Goal: Information Seeking & Learning: Learn about a topic

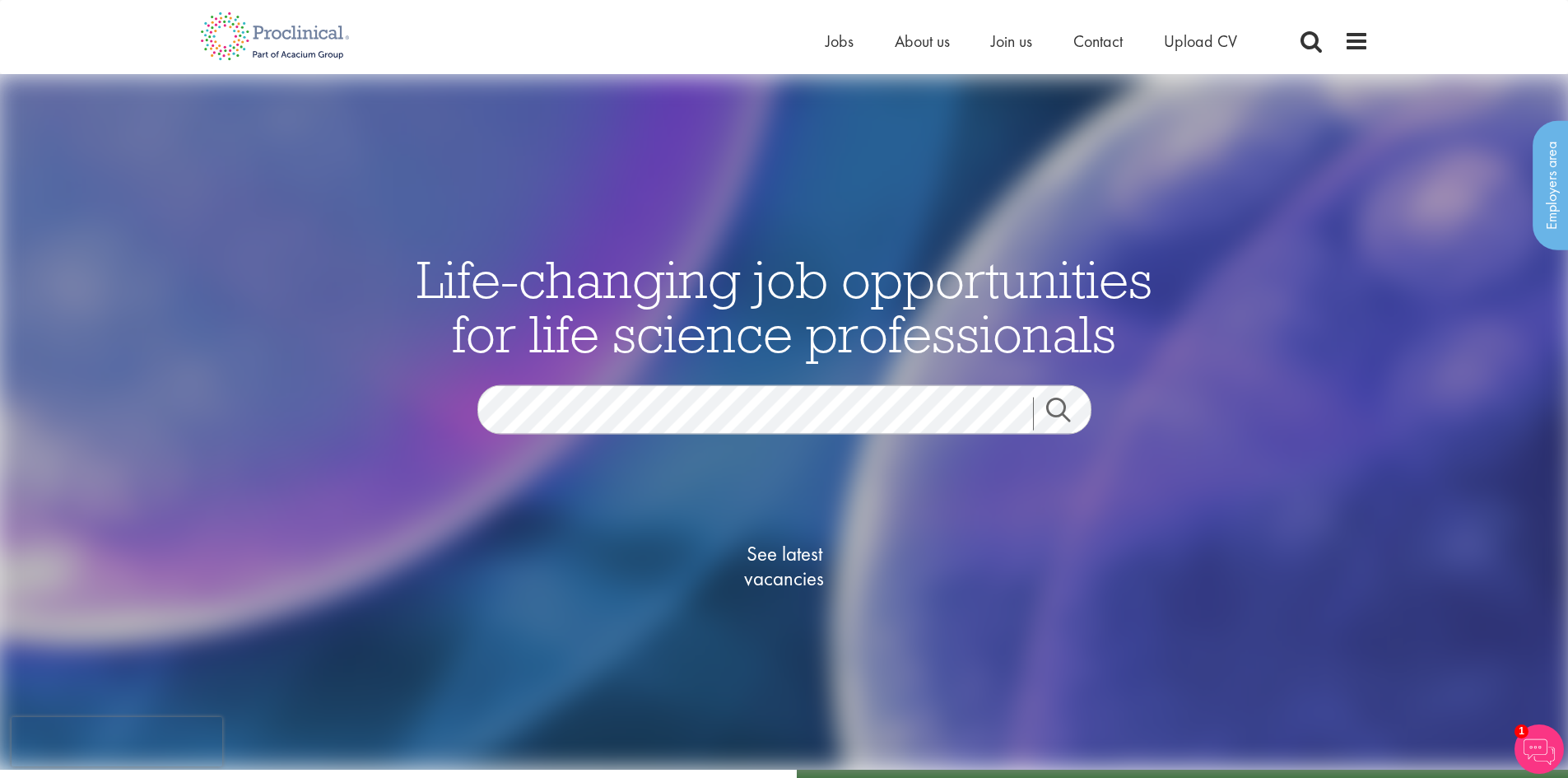
click at [1046, 409] on link "Search" at bounding box center [1068, 413] width 71 height 33
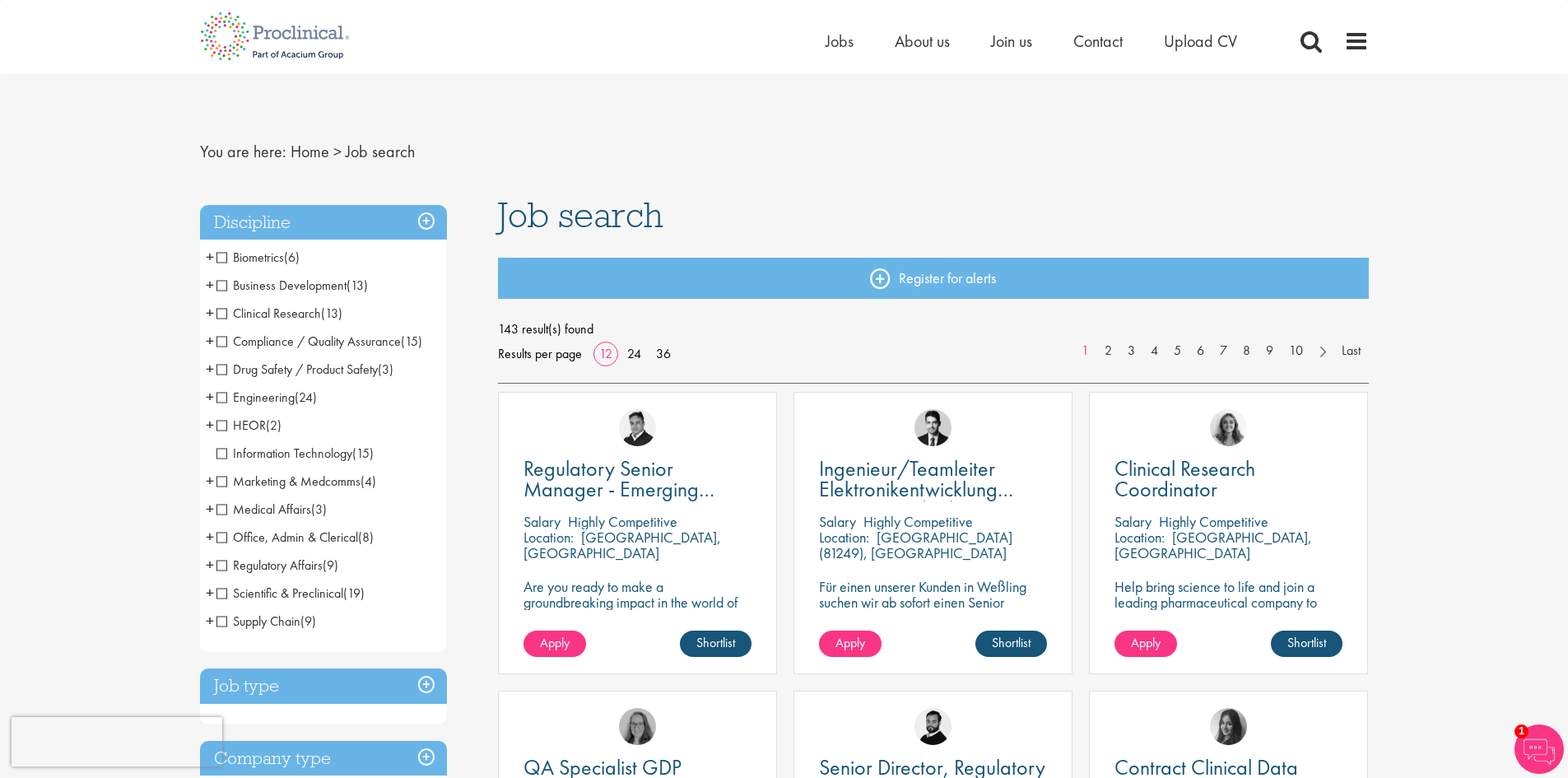
click at [221, 510] on span "Medical Affairs" at bounding box center [264, 509] width 95 height 17
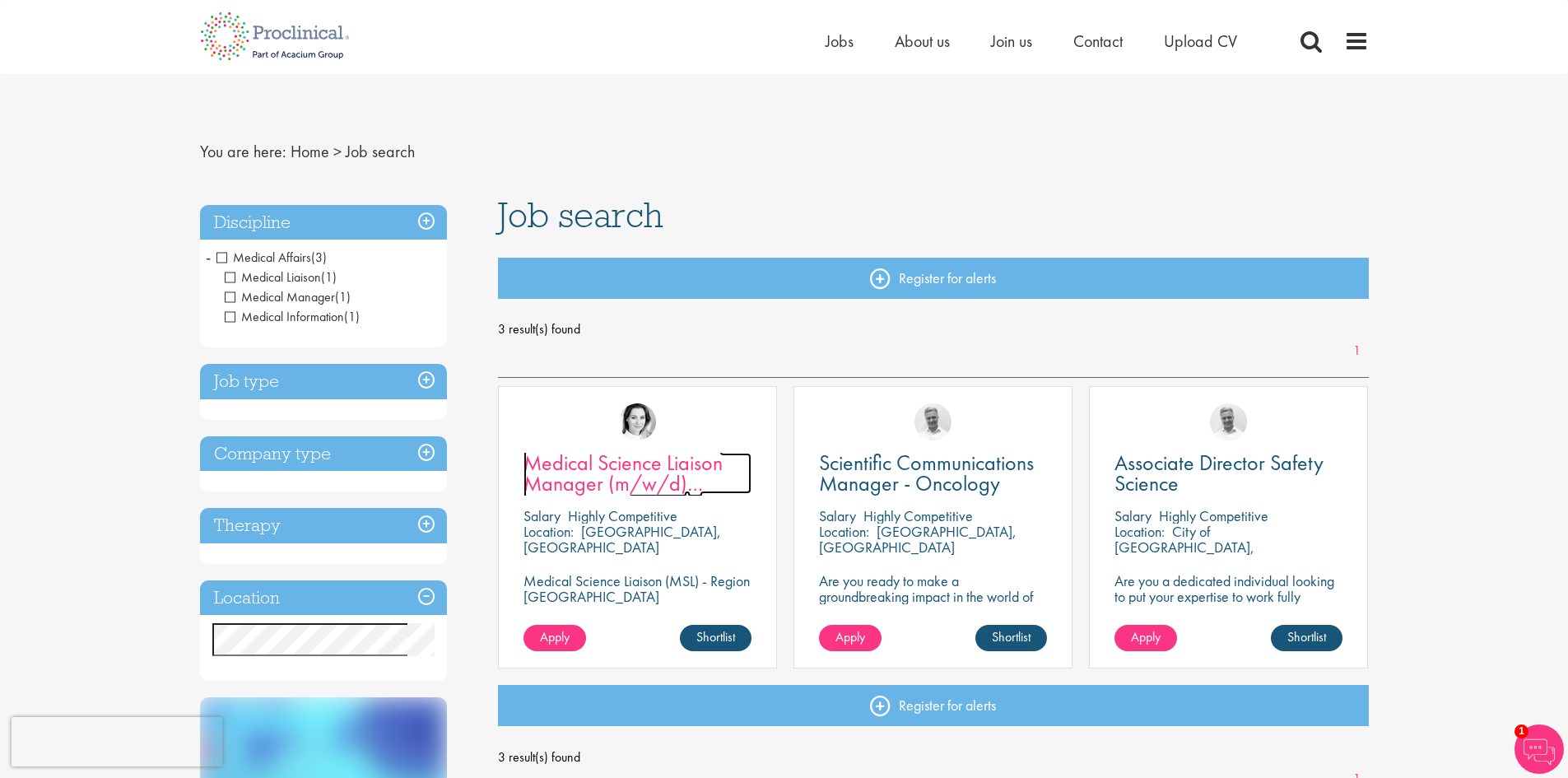
click at [657, 474] on span "Medical Science Liaison Manager (m/w/d) Nephrologie" at bounding box center [623, 483] width 199 height 69
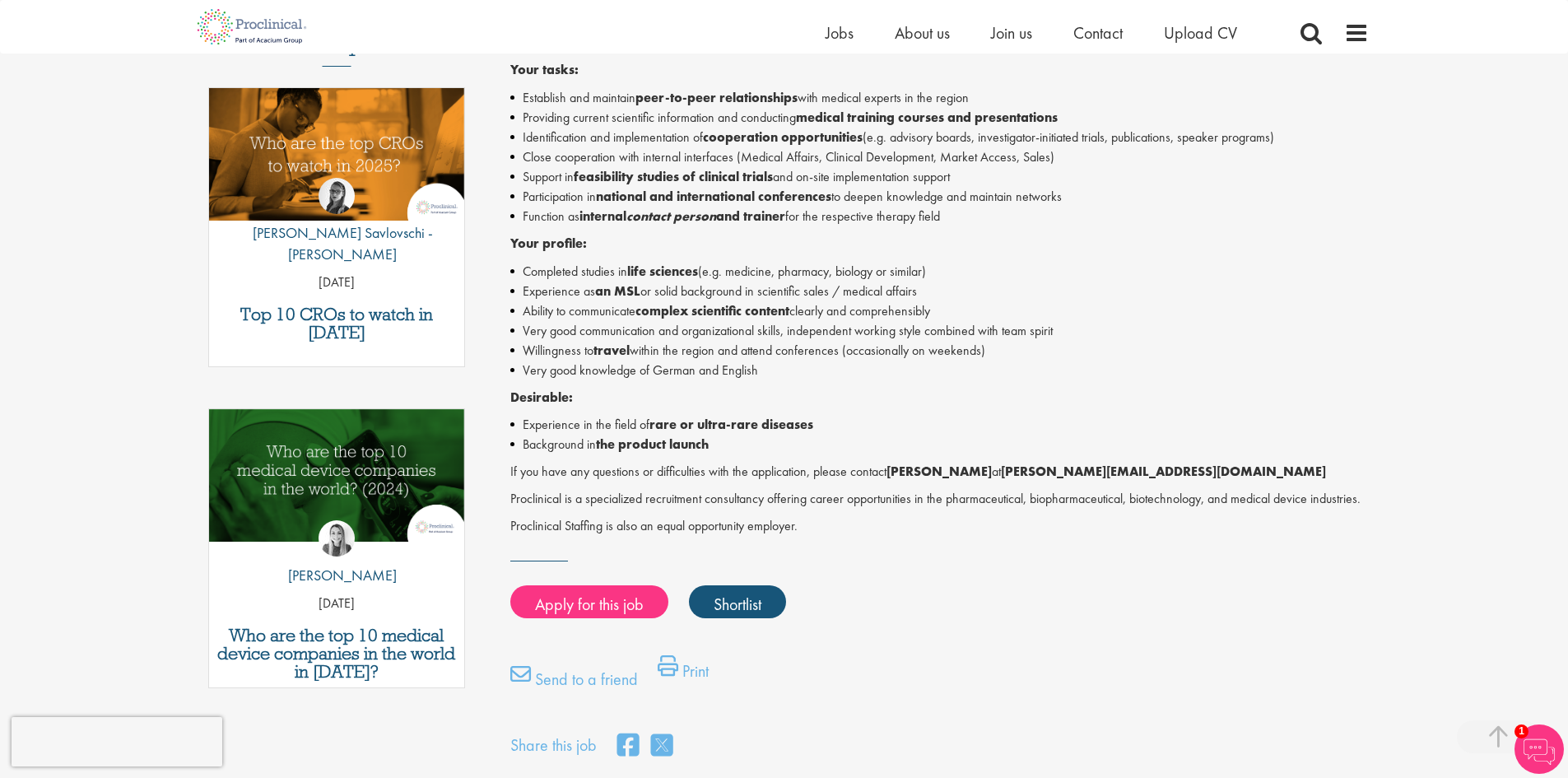
scroll to position [577, 0]
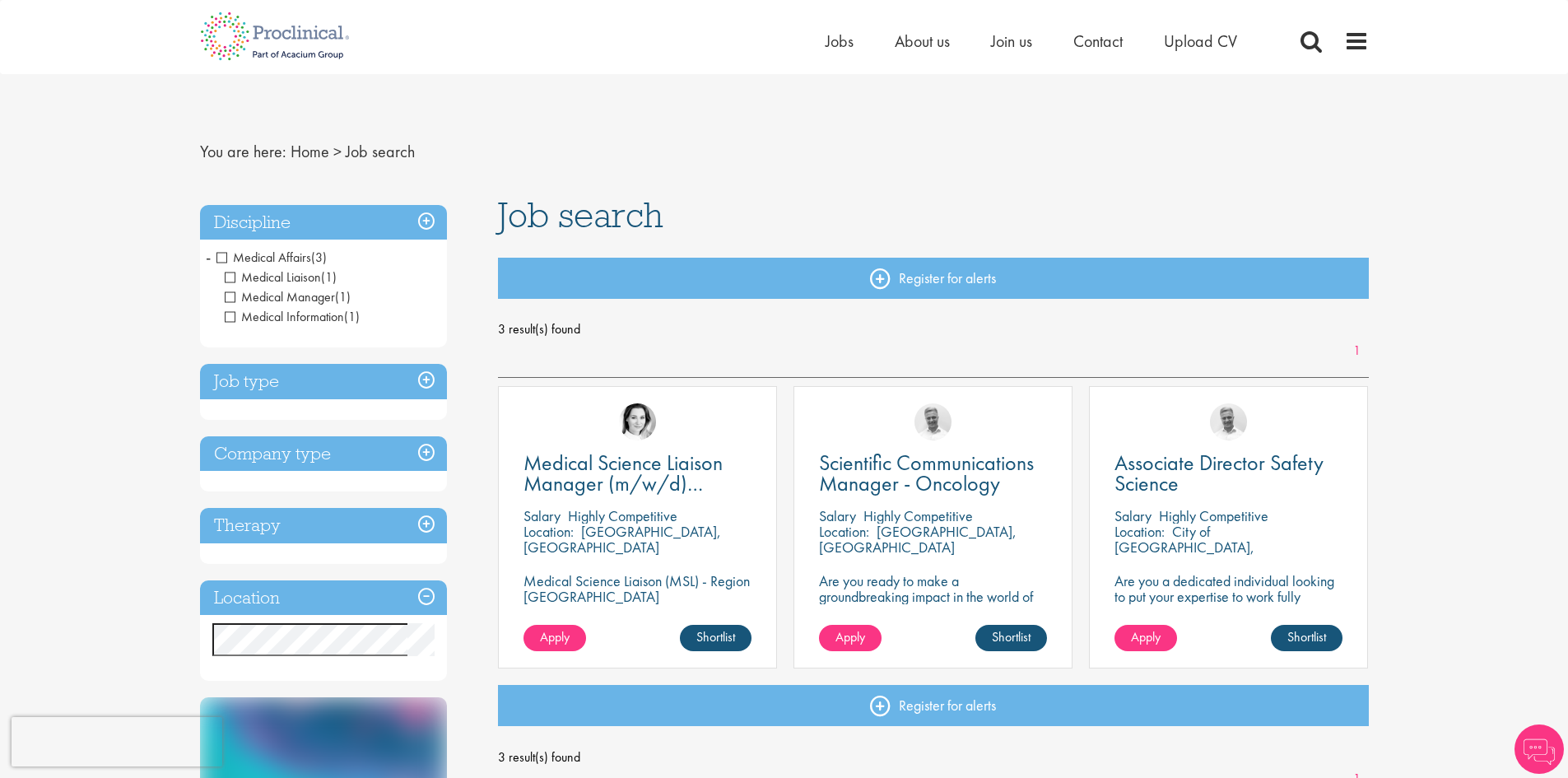
click at [425, 217] on h3 "Discipline" at bounding box center [323, 223] width 247 height 36
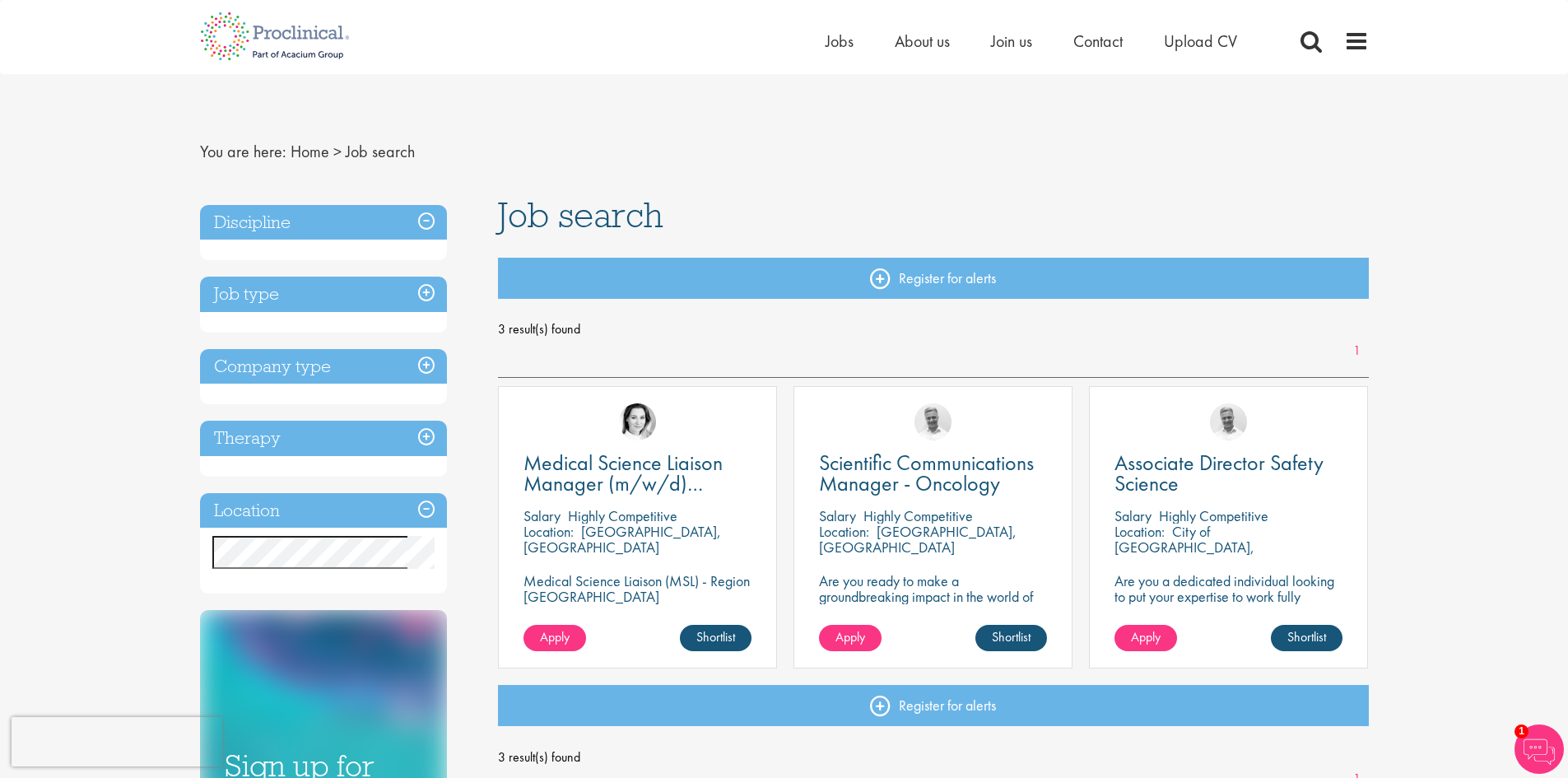
click at [425, 215] on h3 "Discipline" at bounding box center [323, 223] width 247 height 36
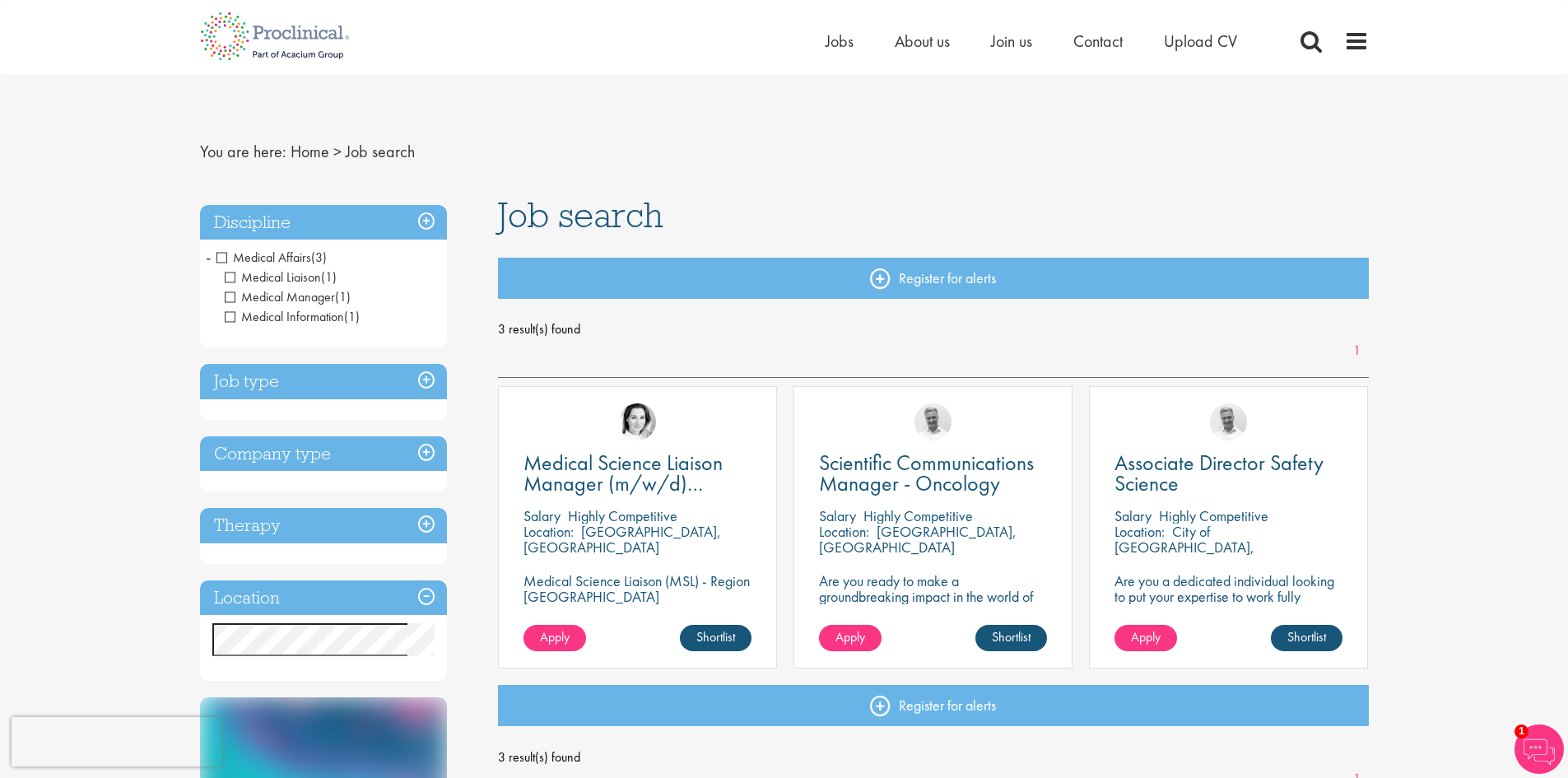
click at [420, 376] on h3 "Job type" at bounding box center [323, 381] width 247 height 36
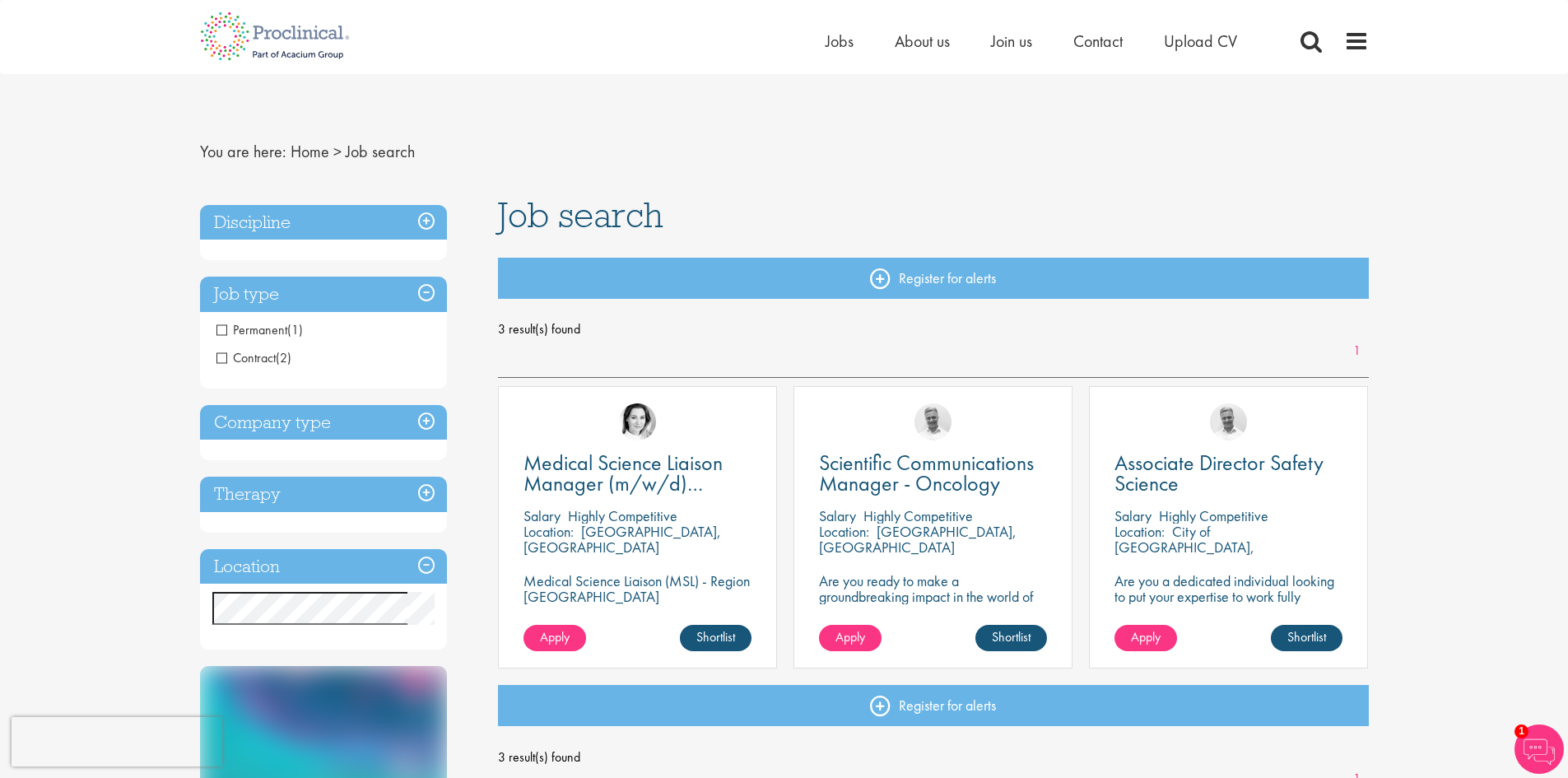
click at [433, 292] on h3 "Job type" at bounding box center [323, 294] width 247 height 36
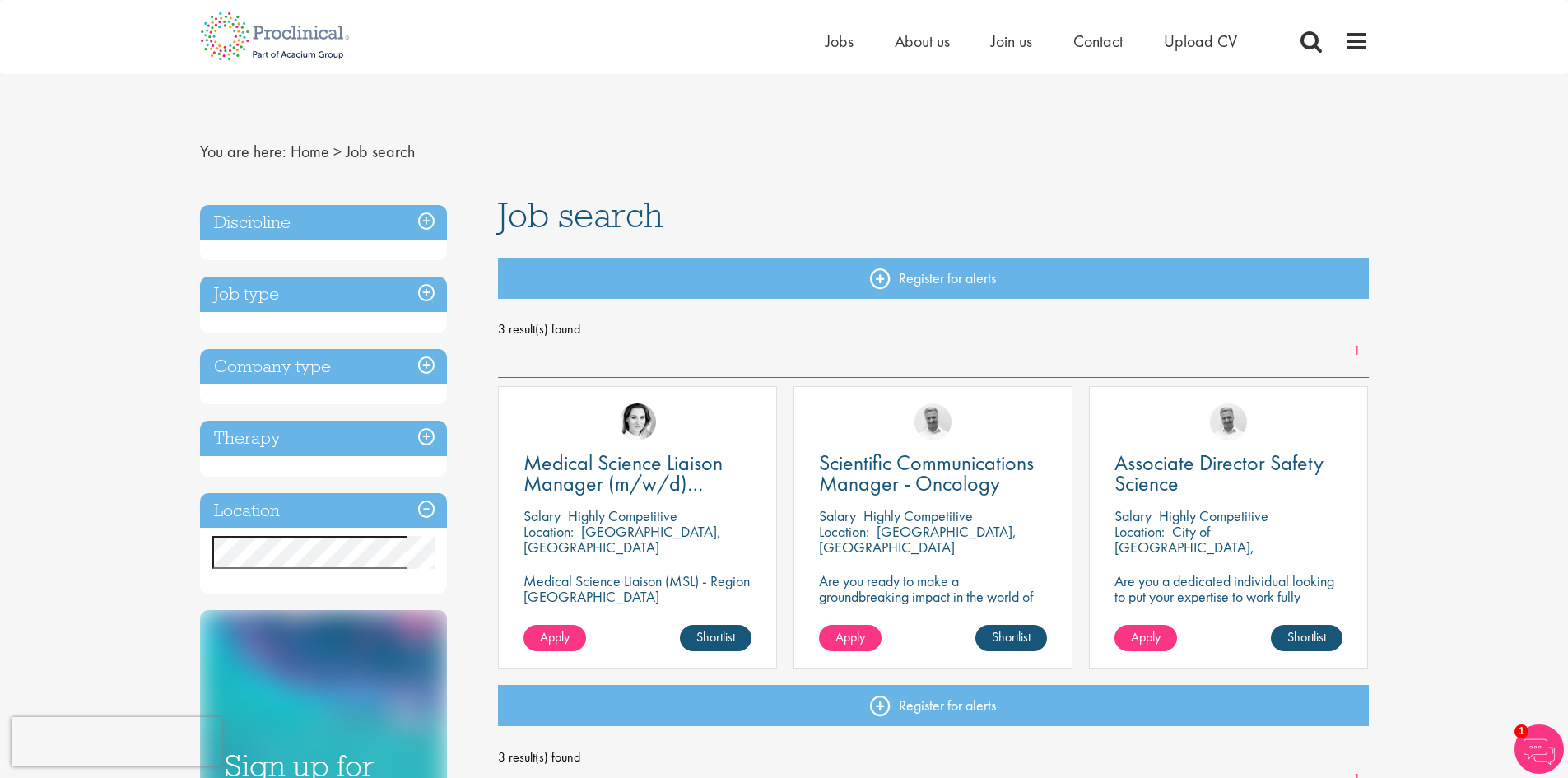
click at [308, 224] on h3 "Discipline" at bounding box center [323, 223] width 247 height 36
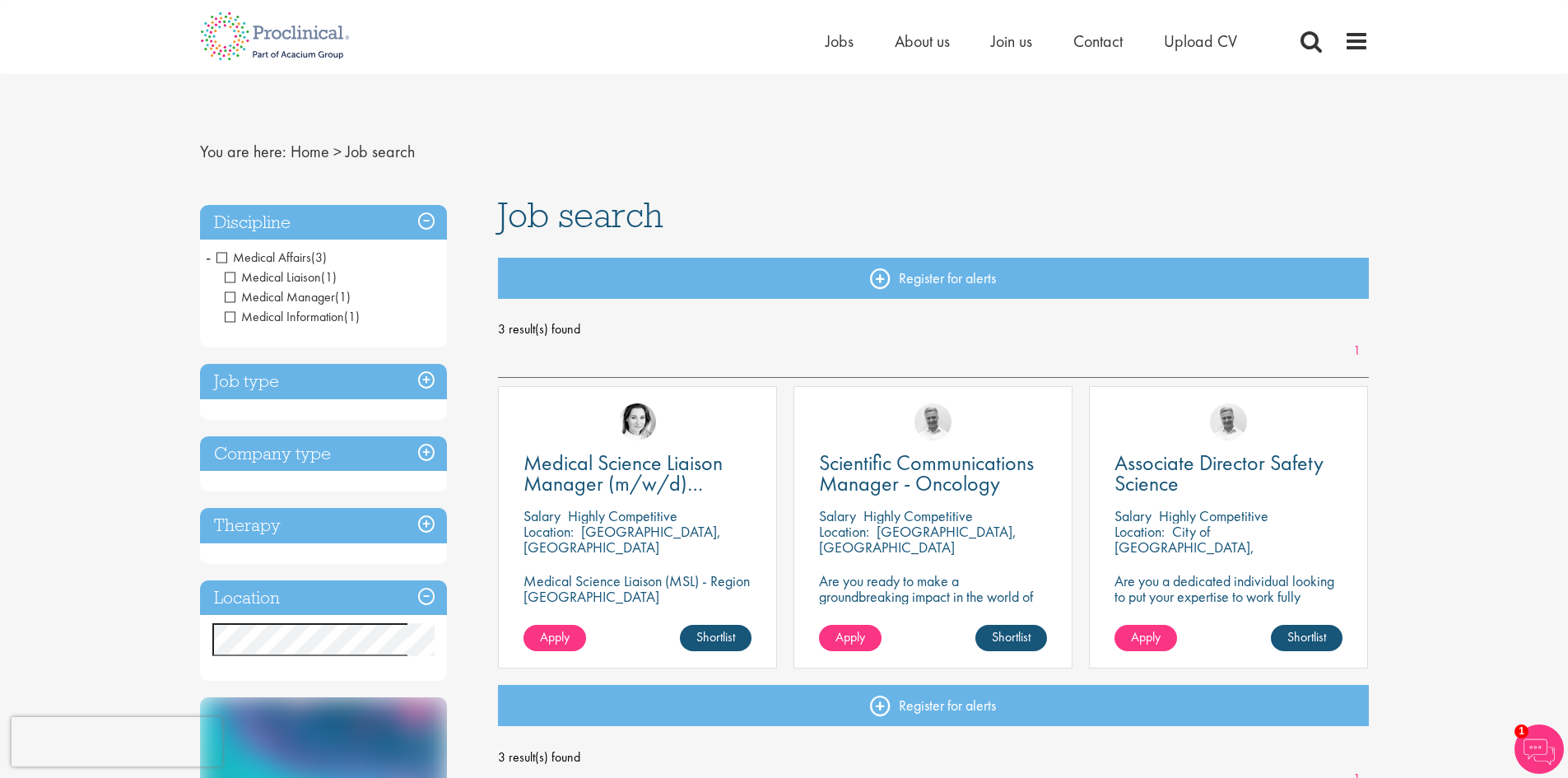
click at [225, 254] on span "Medical Affairs" at bounding box center [264, 257] width 95 height 17
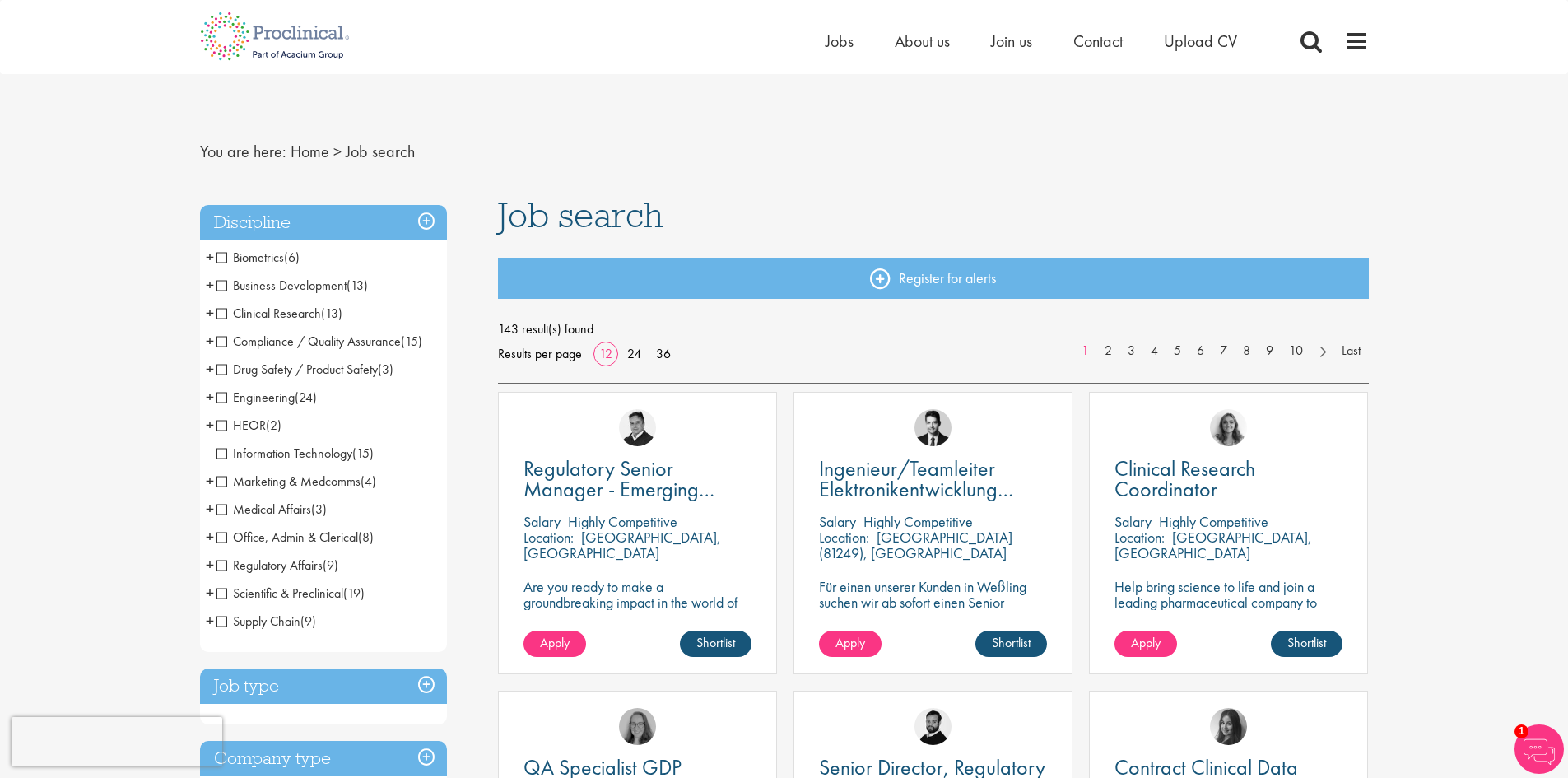
click at [224, 314] on span "Clinical Research" at bounding box center [269, 314] width 104 height 17
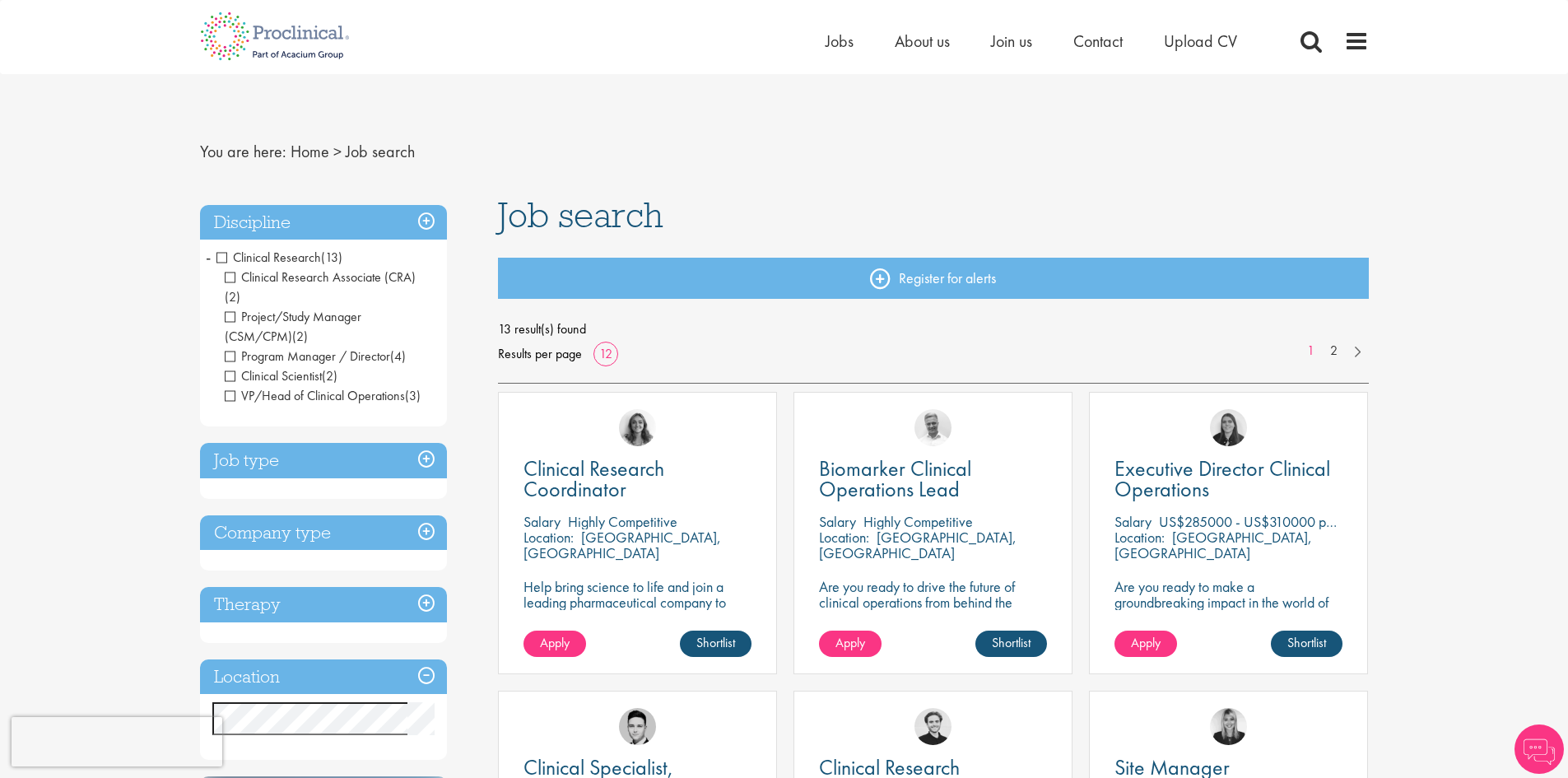
click at [419, 220] on h3 "Discipline" at bounding box center [323, 223] width 247 height 36
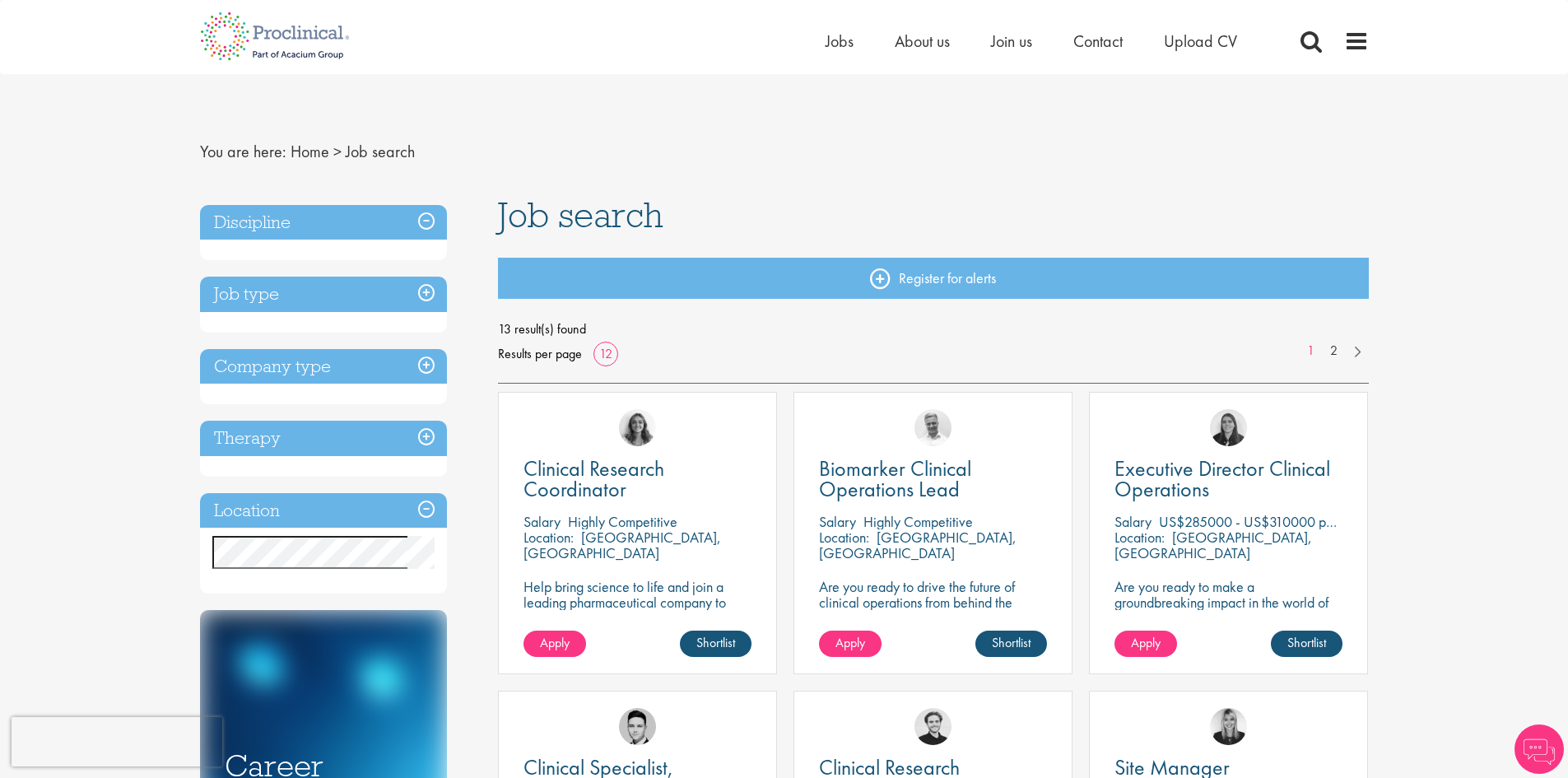
click at [422, 220] on h3 "Discipline" at bounding box center [323, 223] width 247 height 36
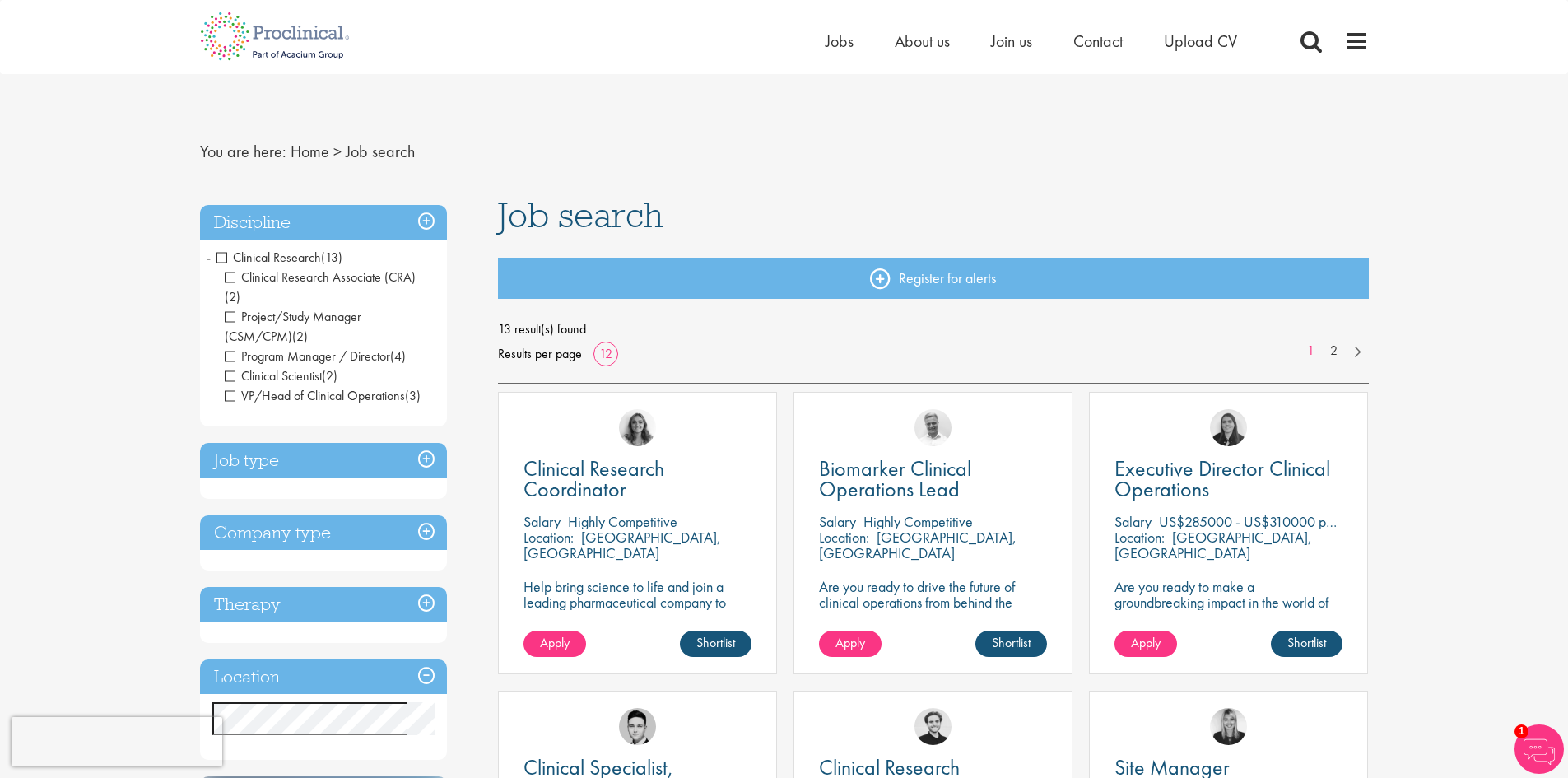
click at [222, 257] on span "Clinical Research" at bounding box center [269, 257] width 104 height 17
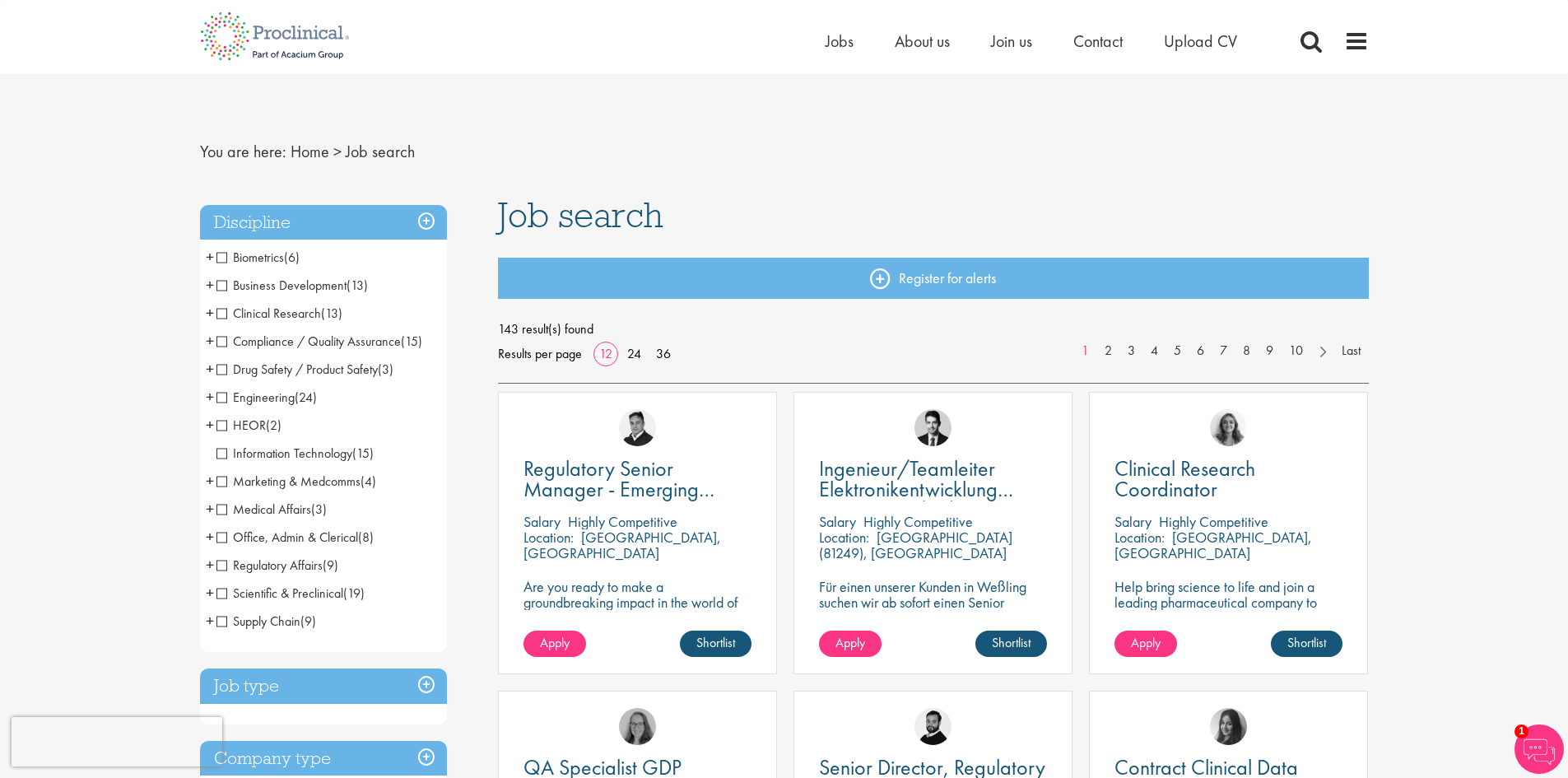
click at [223, 591] on span "Scientific & Preclinical" at bounding box center [280, 593] width 127 height 17
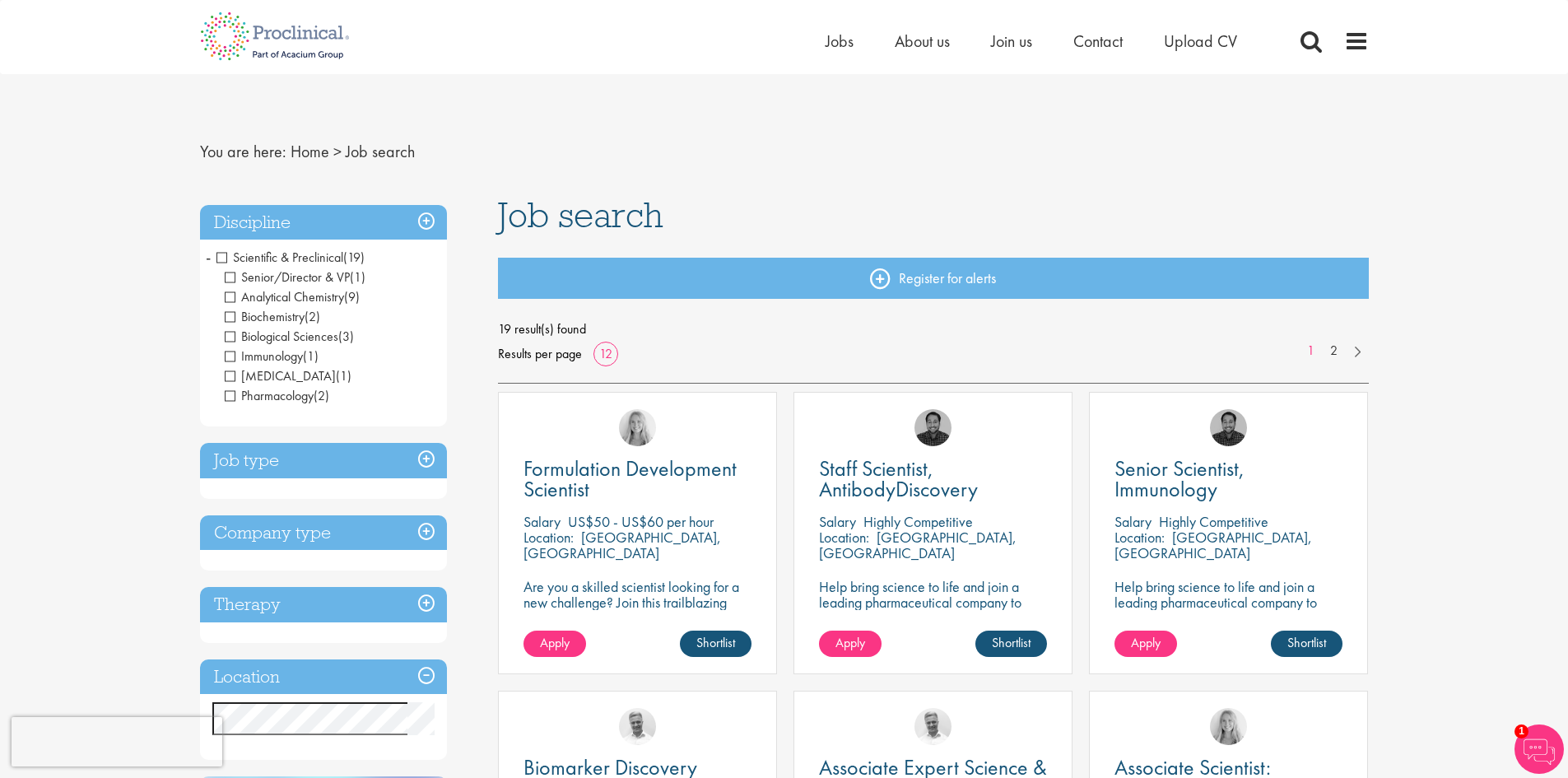
click at [222, 253] on span "Scientific & Preclinical" at bounding box center [280, 257] width 127 height 17
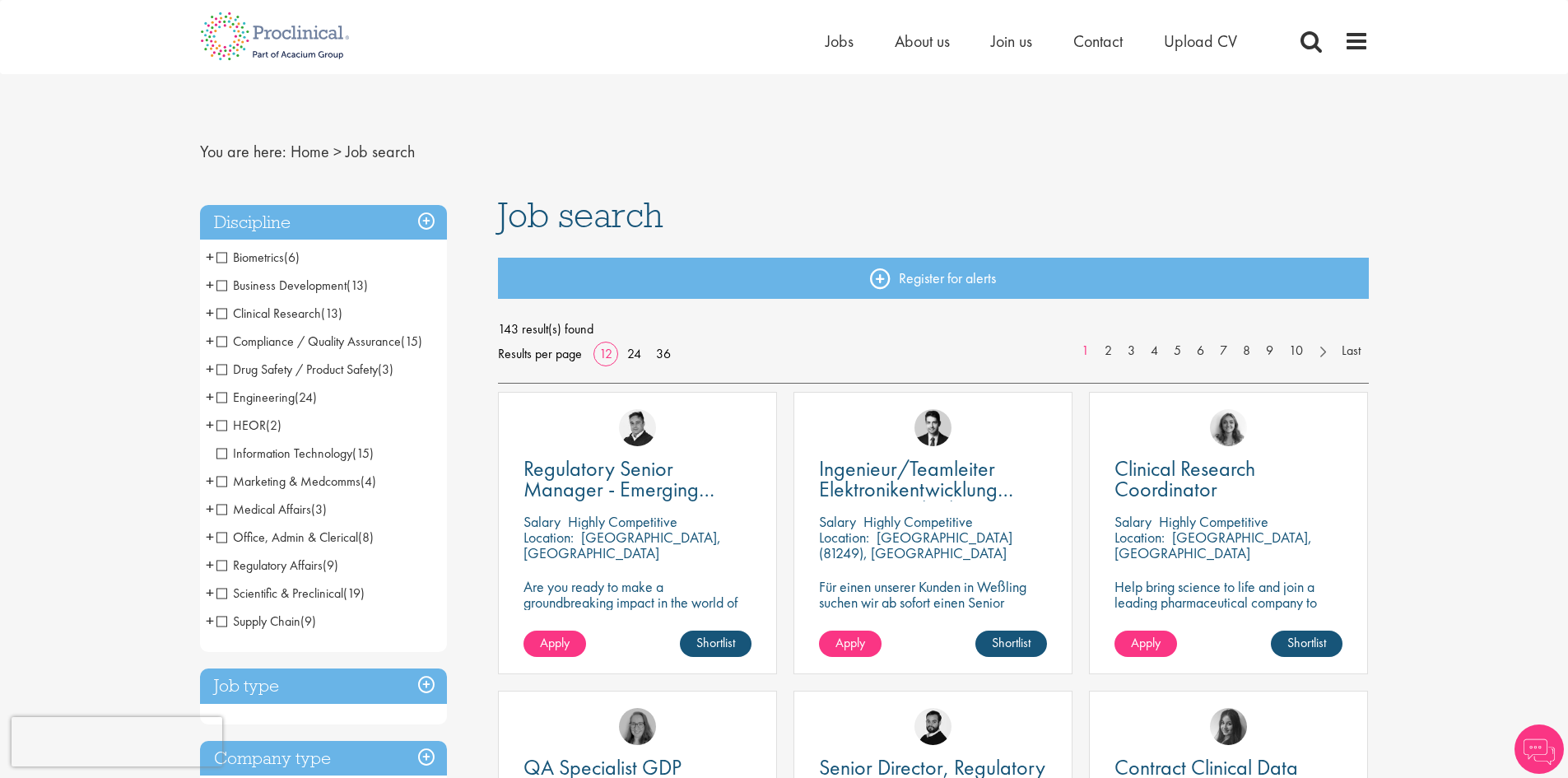
click at [221, 312] on span "Clinical Research" at bounding box center [269, 314] width 104 height 17
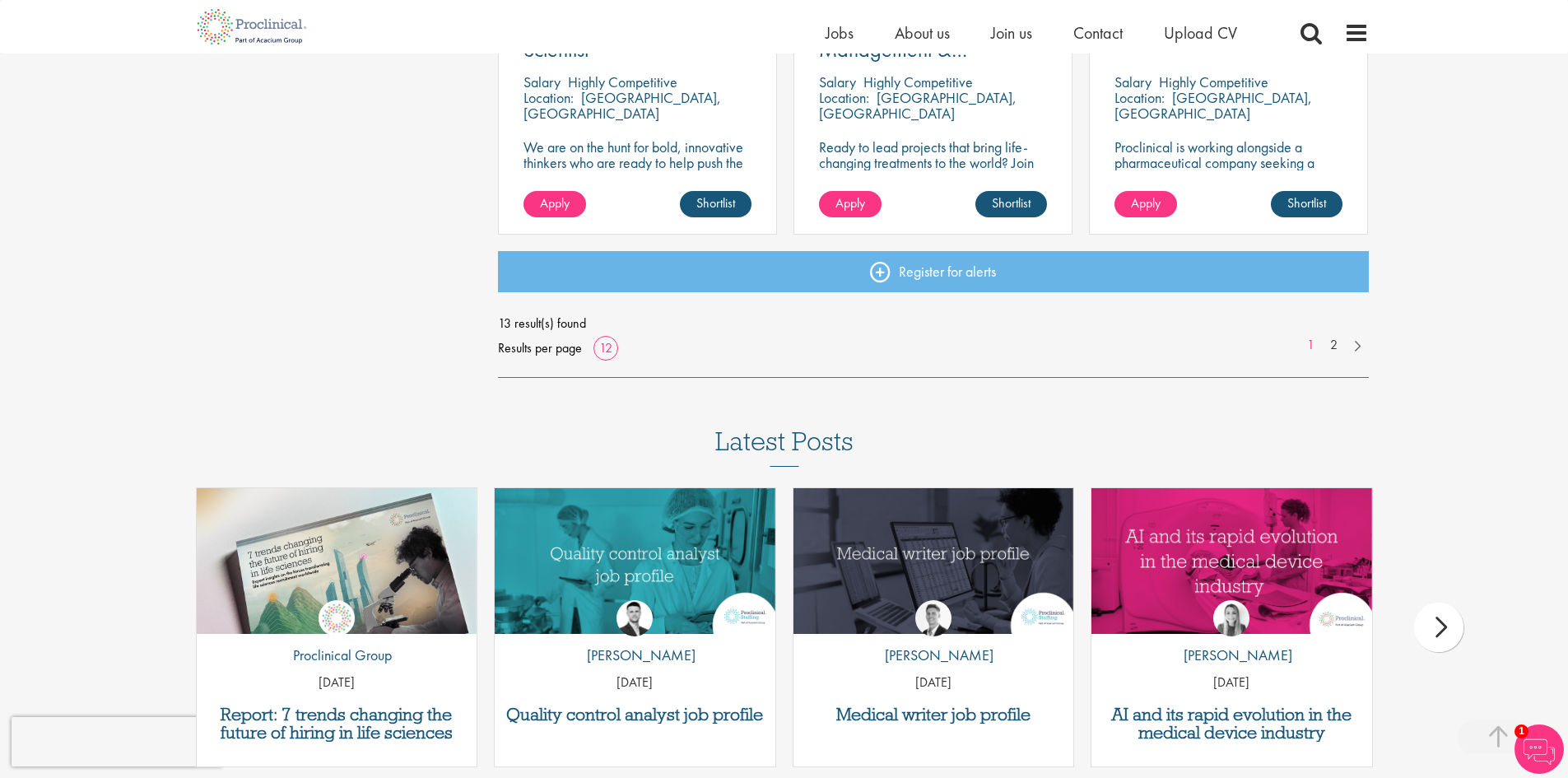
scroll to position [1318, 0]
